Goal: Find specific page/section: Find specific page/section

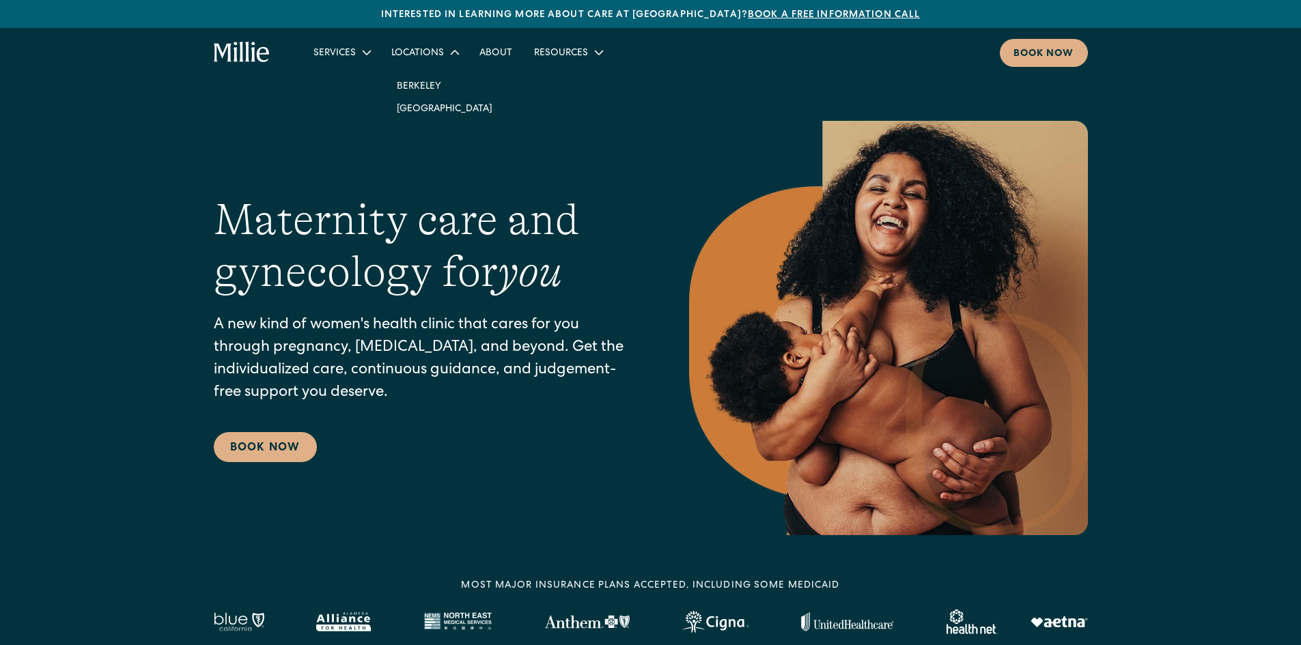
click at [434, 46] on div "Locations" at bounding box center [417, 53] width 53 height 14
click at [412, 53] on div "Locations" at bounding box center [417, 53] width 53 height 14
click at [407, 85] on link "Berkeley" at bounding box center [444, 85] width 117 height 23
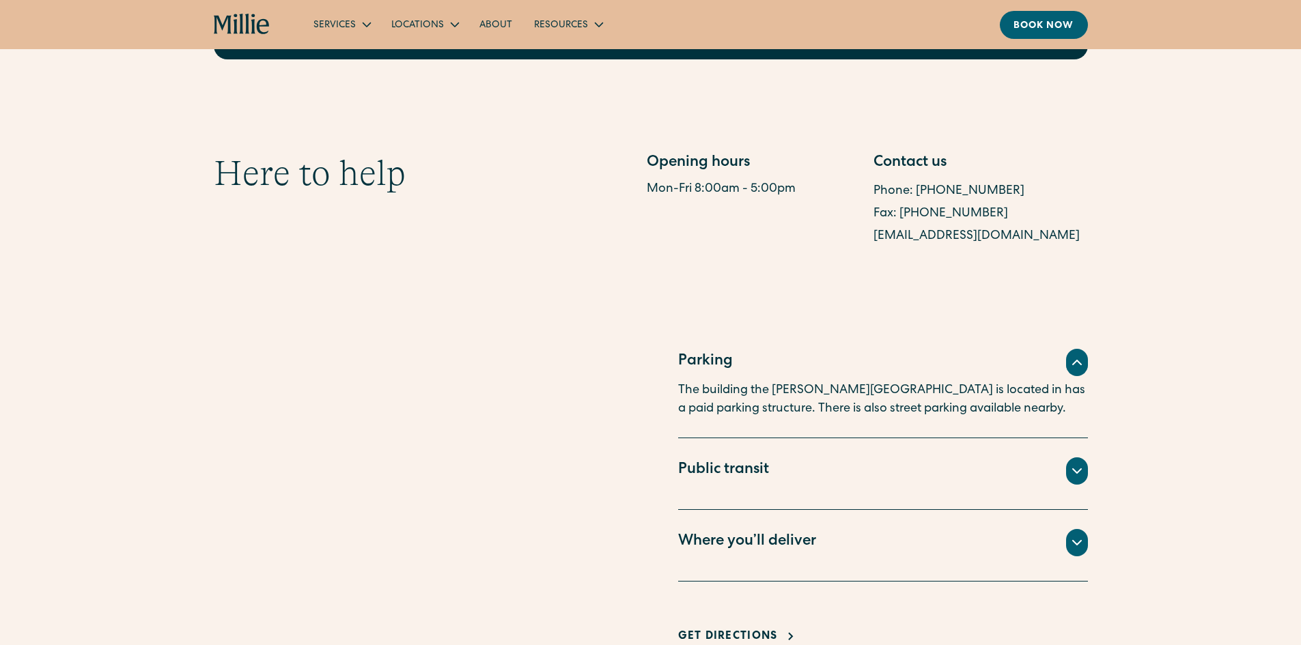
scroll to position [683, 0]
